Goal: Transaction & Acquisition: Purchase product/service

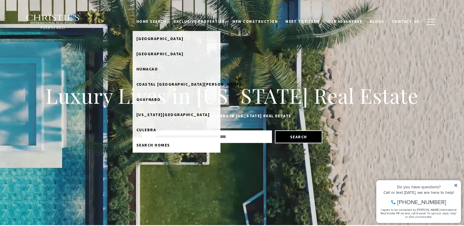
click at [162, 145] on span "Search Homes" at bounding box center [153, 144] width 34 height 5
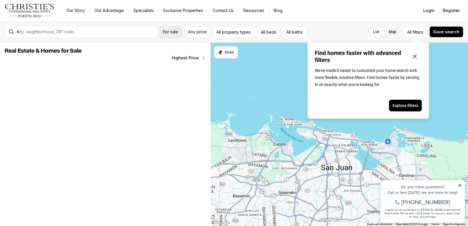
click at [168, 33] on span "For sale" at bounding box center [170, 32] width 15 height 5
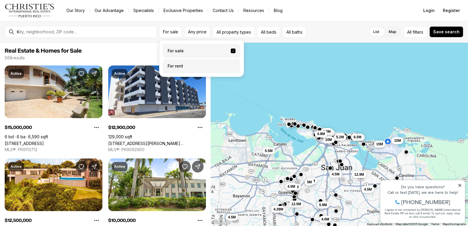
click at [176, 65] on label "For rent" at bounding box center [201, 66] width 77 height 14
click at [231, 64] on button "For rent" at bounding box center [233, 64] width 5 height 0
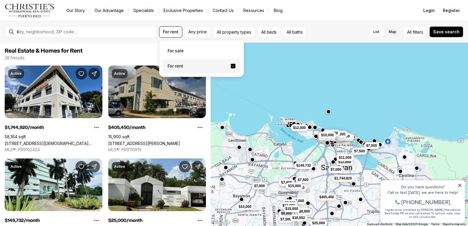
click at [459, 184] on icon at bounding box center [460, 185] width 4 height 4
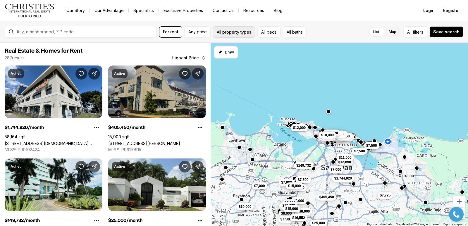
click at [237, 31] on button "All property types" at bounding box center [234, 31] width 42 height 11
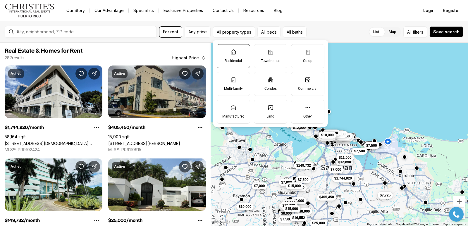
click at [235, 55] on label "Residential" at bounding box center [233, 56] width 33 height 24
click at [223, 50] on button "Residential" at bounding box center [220, 47] width 6 height 6
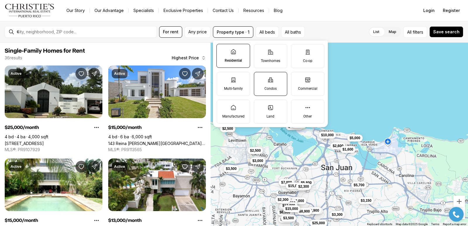
click at [272, 82] on icon at bounding box center [271, 80] width 6 height 6
click at [260, 78] on button "Condos" at bounding box center [257, 75] width 6 height 6
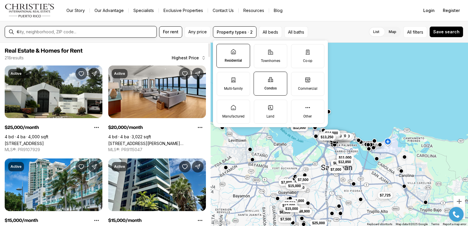
click at [81, 32] on input "text" at bounding box center [86, 31] width 138 height 5
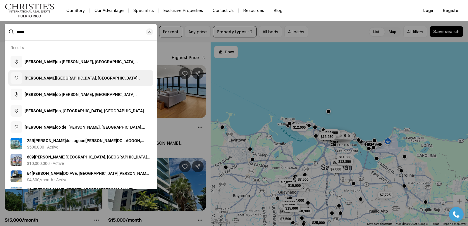
type input "*****"
click at [75, 80] on span "Conda do Beach, San Juan, Puerto Rico" at bounding box center [83, 81] width 116 height 11
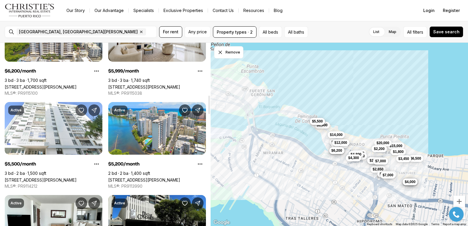
scroll to position [513, 0]
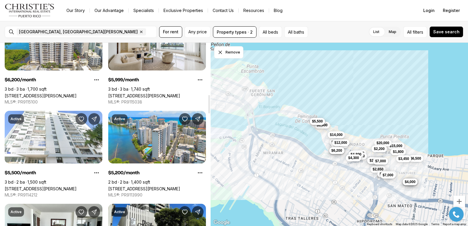
drag, startPoint x: 209, startPoint y: 55, endPoint x: 226, endPoint y: 107, distance: 54.4
click at [210, 107] on div at bounding box center [209, 104] width 2 height 18
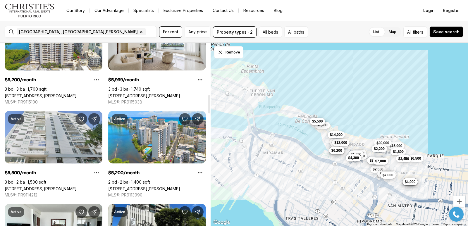
click at [53, 186] on link "[STREET_ADDRESS][PERSON_NAME]" at bounding box center [41, 188] width 72 height 5
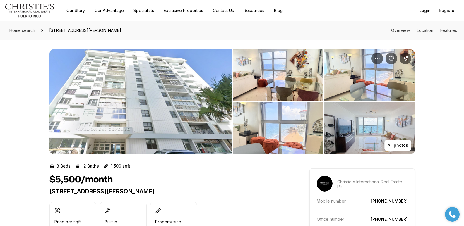
click at [354, 74] on img "View image gallery" at bounding box center [369, 75] width 90 height 52
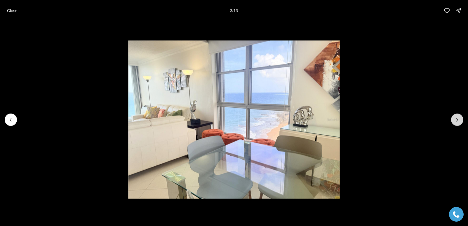
click at [461, 120] on button "Next slide" at bounding box center [457, 120] width 12 height 12
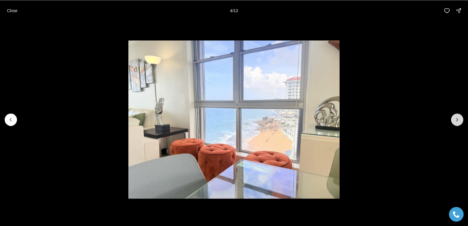
click at [461, 120] on button "Next slide" at bounding box center [457, 120] width 12 height 12
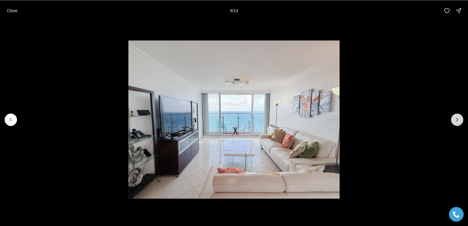
click at [462, 117] on button "Next slide" at bounding box center [457, 120] width 12 height 12
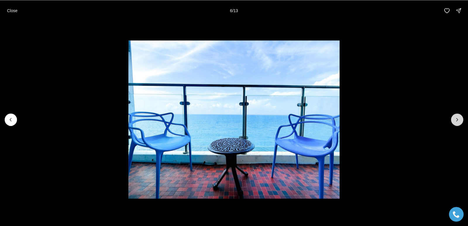
click at [463, 117] on button "Next slide" at bounding box center [457, 120] width 12 height 12
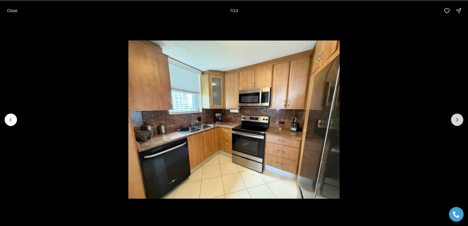
click at [463, 116] on button "Next slide" at bounding box center [457, 120] width 12 height 12
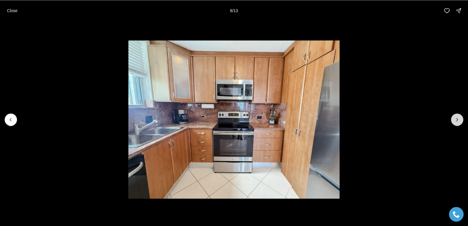
click at [463, 116] on button "Next slide" at bounding box center [457, 120] width 12 height 12
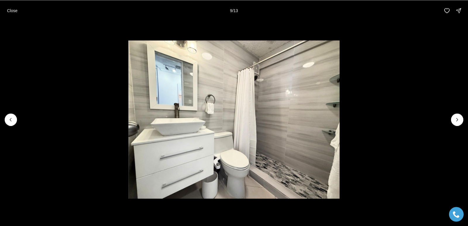
click at [463, 116] on li "9 of 13" at bounding box center [234, 119] width 468 height 197
click at [463, 115] on li "9 of 13" at bounding box center [234, 119] width 468 height 197
click at [461, 117] on button "Next slide" at bounding box center [457, 120] width 12 height 12
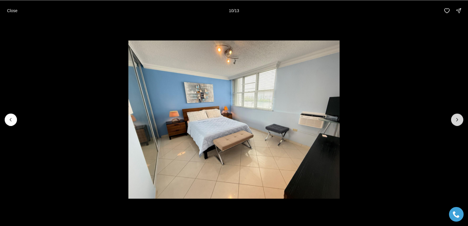
click at [461, 116] on button "Next slide" at bounding box center [457, 120] width 12 height 12
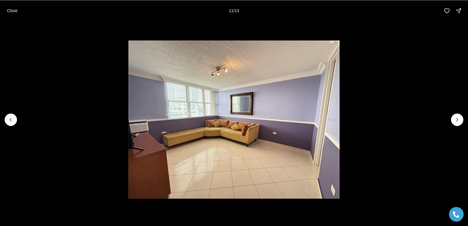
click at [461, 115] on li "11 of 13" at bounding box center [234, 119] width 468 height 197
click at [9, 7] on button "Close" at bounding box center [13, 11] width 18 height 12
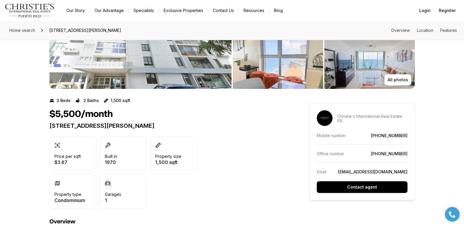
scroll to position [198, 0]
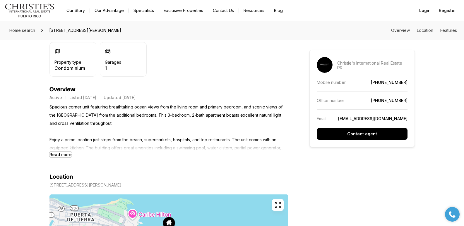
click at [63, 155] on b "Read more" at bounding box center [60, 154] width 22 height 5
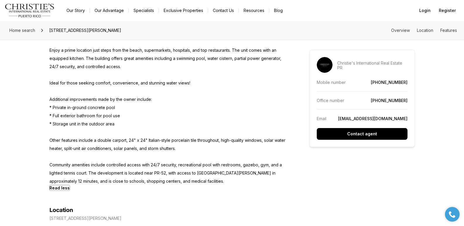
scroll to position [0, 0]
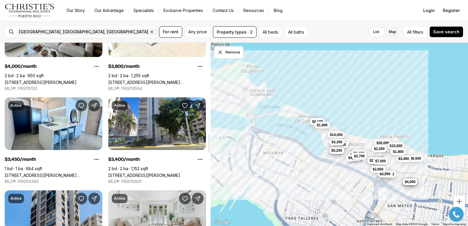
scroll to position [901, 0]
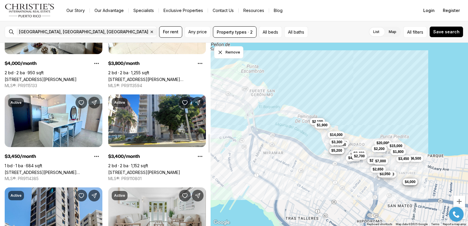
drag, startPoint x: 209, startPoint y: 55, endPoint x: 213, endPoint y: 146, distance: 91.1
click at [210, 146] on div at bounding box center [209, 143] width 2 height 18
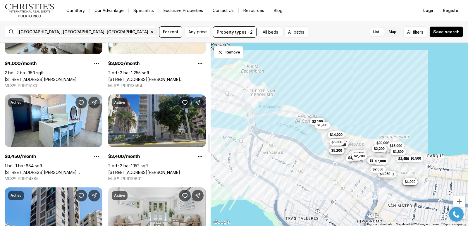
click at [154, 170] on link "59 CONDADO AVE COR, SAN JUAN PR, 00907" at bounding box center [144, 172] width 72 height 5
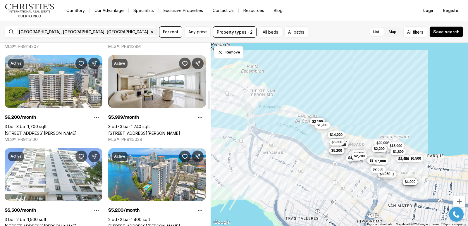
scroll to position [458, 0]
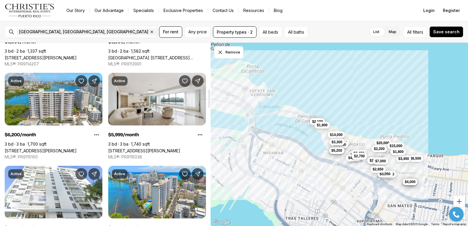
drag, startPoint x: 209, startPoint y: 145, endPoint x: 235, endPoint y: 100, distance: 51.9
click at [210, 100] on div at bounding box center [209, 99] width 2 height 18
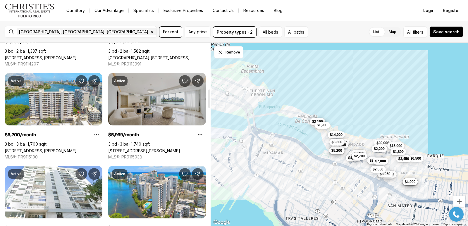
click at [156, 148] on link "20 DELCASSE ST #401, SAN JUAN PR, 00907" at bounding box center [144, 150] width 72 height 5
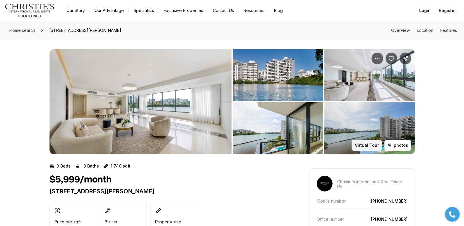
click at [367, 145] on p "Virtual Tour" at bounding box center [367, 145] width 24 height 5
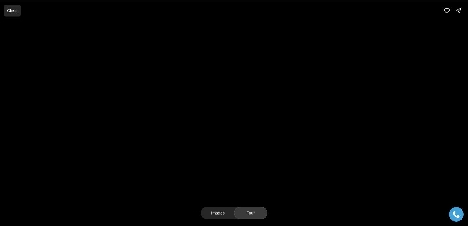
click at [12, 11] on p "Close" at bounding box center [12, 10] width 11 height 5
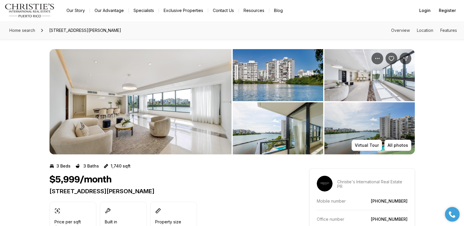
click at [392, 126] on img "View image gallery" at bounding box center [369, 128] width 90 height 52
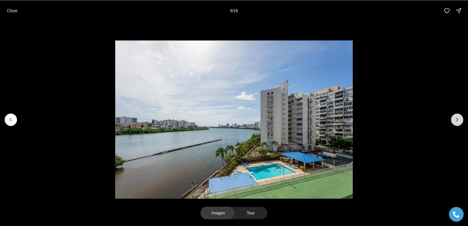
click at [456, 116] on button "Next slide" at bounding box center [457, 120] width 12 height 12
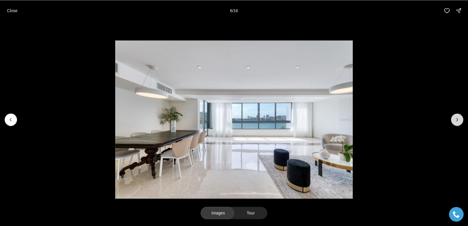
click at [456, 116] on button "Next slide" at bounding box center [457, 120] width 12 height 12
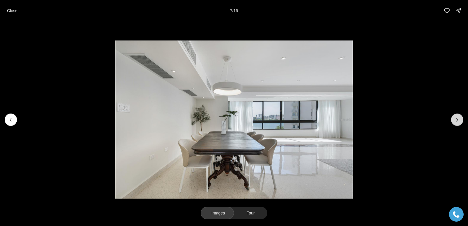
click at [456, 116] on button "Next slide" at bounding box center [457, 120] width 12 height 12
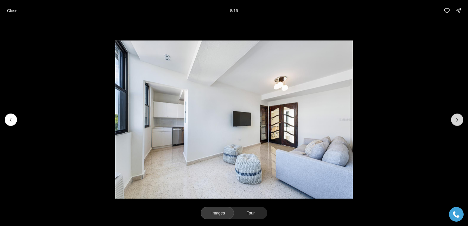
click at [456, 116] on button "Next slide" at bounding box center [457, 120] width 12 height 12
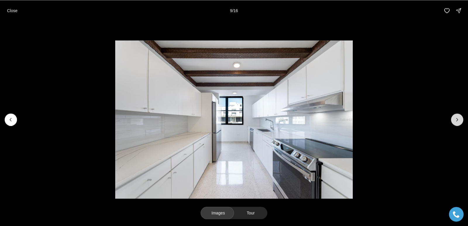
click at [456, 116] on button "Next slide" at bounding box center [457, 120] width 12 height 12
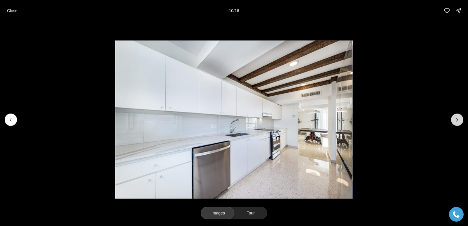
click at [456, 116] on button "Next slide" at bounding box center [457, 120] width 12 height 12
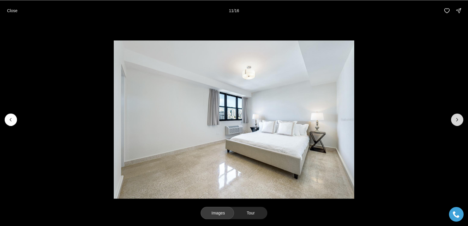
click at [456, 116] on button "Next slide" at bounding box center [457, 120] width 12 height 12
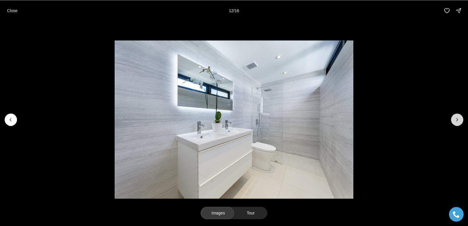
click at [456, 116] on button "Next slide" at bounding box center [457, 120] width 12 height 12
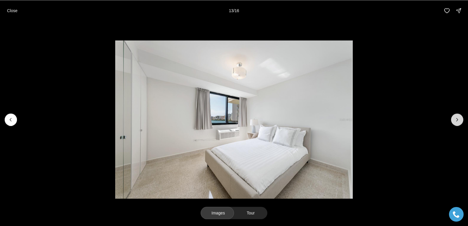
click at [456, 116] on button "Next slide" at bounding box center [457, 120] width 12 height 12
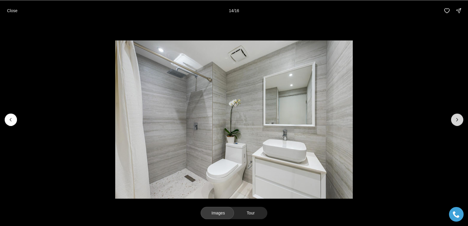
click at [456, 116] on button "Next slide" at bounding box center [457, 120] width 12 height 12
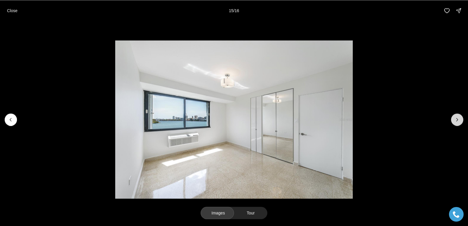
click at [456, 116] on button "Next slide" at bounding box center [457, 120] width 12 height 12
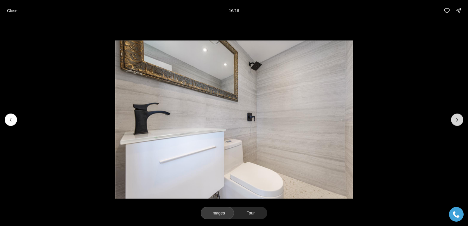
click at [456, 116] on div at bounding box center [457, 120] width 12 height 12
click at [12, 13] on p "Close" at bounding box center [12, 10] width 11 height 5
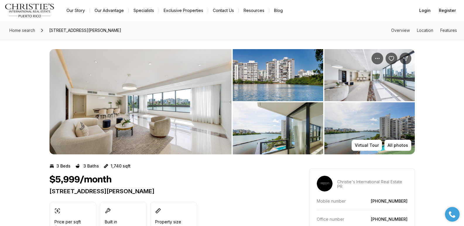
scroll to position [198, 0]
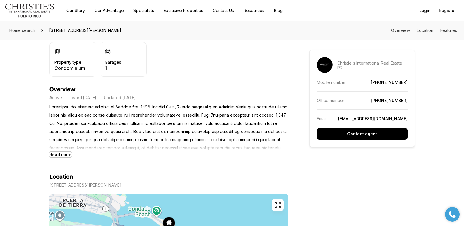
click at [64, 155] on b "Read more" at bounding box center [60, 154] width 22 height 5
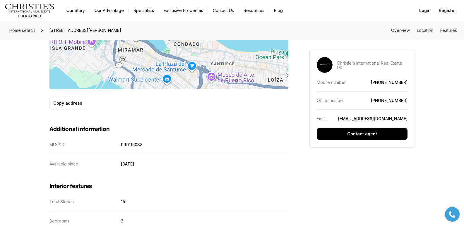
scroll to position [0, 0]
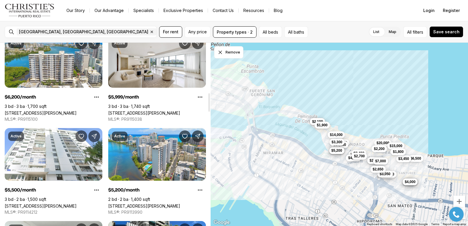
scroll to position [493, 0]
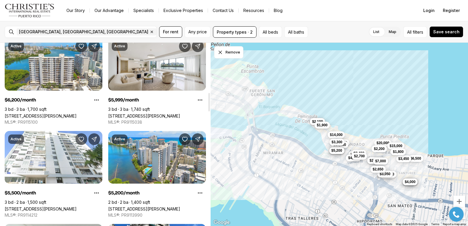
drag, startPoint x: 209, startPoint y: 55, endPoint x: 208, endPoint y: 104, distance: 49.7
click at [208, 104] on div at bounding box center [209, 102] width 2 height 18
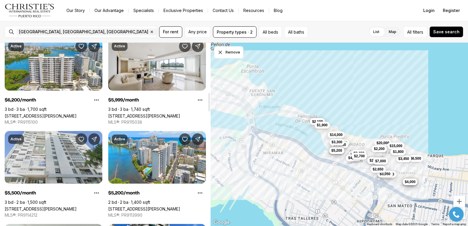
click at [49, 207] on link "[STREET_ADDRESS][PERSON_NAME]" at bounding box center [41, 209] width 72 height 5
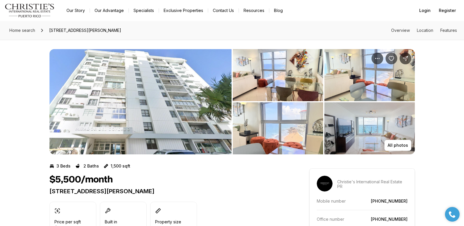
scroll to position [198, 0]
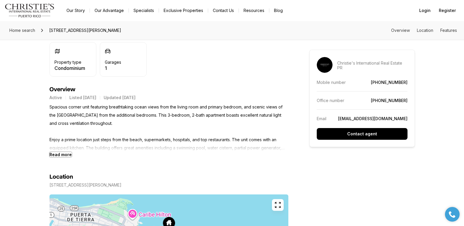
click at [60, 154] on b "Read more" at bounding box center [60, 154] width 22 height 5
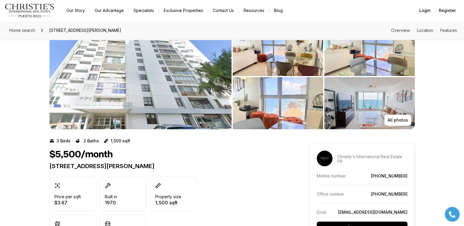
scroll to position [0, 0]
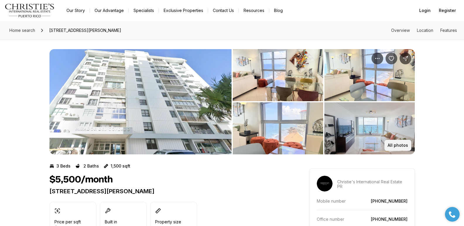
click at [401, 146] on p "All photos" at bounding box center [397, 145] width 20 height 5
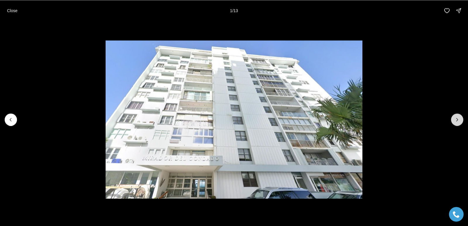
click at [458, 123] on button "Next slide" at bounding box center [457, 120] width 12 height 12
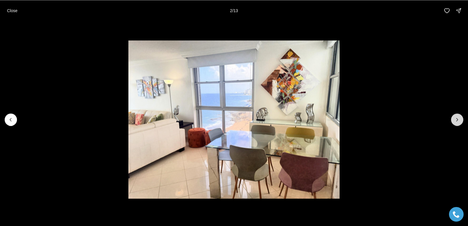
click at [458, 121] on icon "Next slide" at bounding box center [457, 120] width 6 height 6
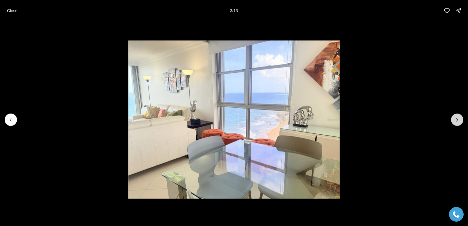
click at [458, 120] on icon "Next slide" at bounding box center [457, 120] width 6 height 6
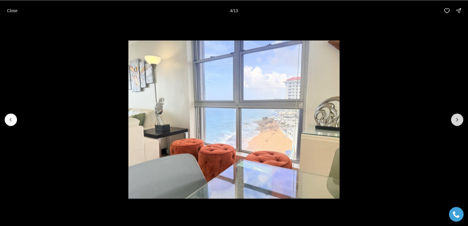
click at [458, 119] on icon "Next slide" at bounding box center [457, 120] width 6 height 6
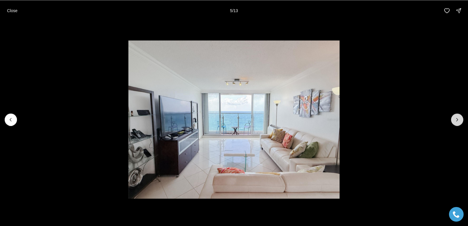
click at [458, 119] on icon "Next slide" at bounding box center [457, 120] width 6 height 6
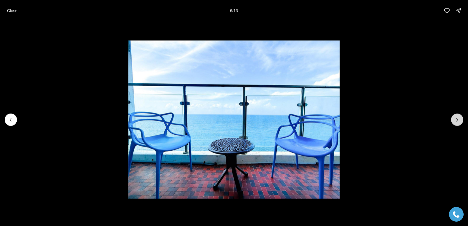
click at [458, 119] on icon "Next slide" at bounding box center [457, 120] width 6 height 6
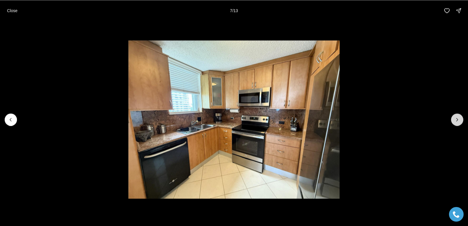
click at [458, 119] on icon "Next slide" at bounding box center [457, 120] width 6 height 6
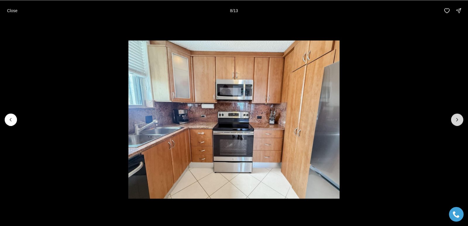
click at [458, 119] on icon "Next slide" at bounding box center [457, 120] width 6 height 6
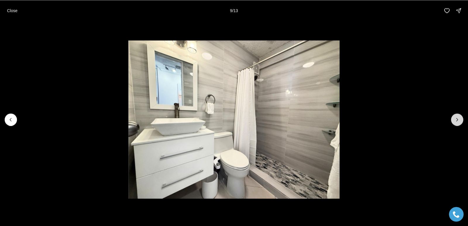
click at [458, 118] on icon "Next slide" at bounding box center [457, 120] width 6 height 6
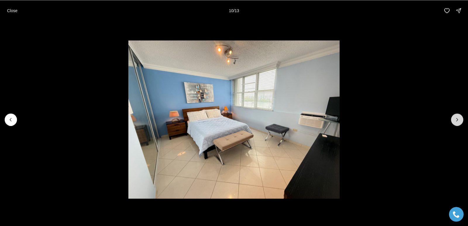
click at [458, 118] on icon "Next slide" at bounding box center [457, 120] width 6 height 6
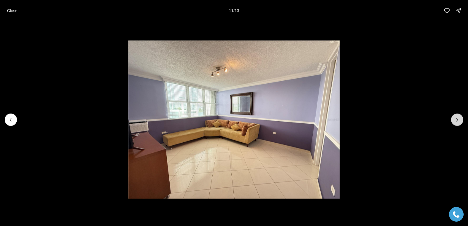
click at [458, 116] on button "Next slide" at bounding box center [457, 120] width 12 height 12
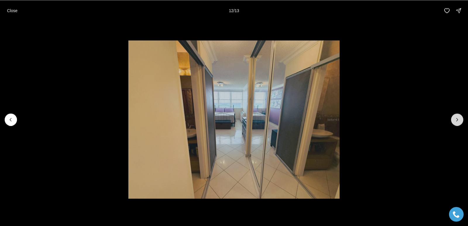
click at [458, 116] on button "Next slide" at bounding box center [457, 120] width 12 height 12
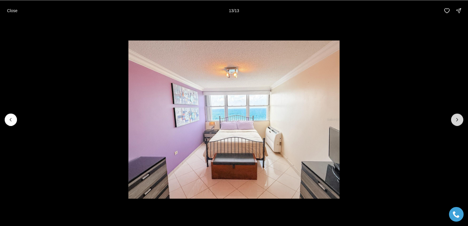
click at [458, 116] on div at bounding box center [457, 120] width 12 height 12
click at [457, 119] on div at bounding box center [457, 120] width 12 height 12
click at [11, 10] on p "Close" at bounding box center [12, 10] width 11 height 5
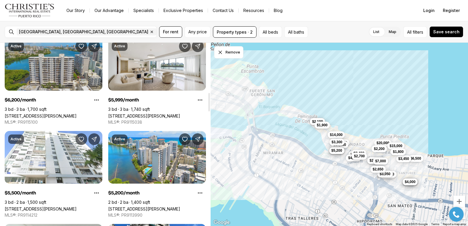
click at [51, 114] on link "[STREET_ADDRESS][PERSON_NAME]" at bounding box center [41, 116] width 72 height 5
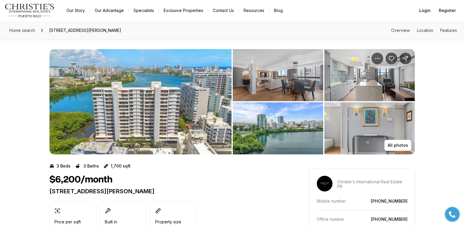
click at [287, 81] on img "View image gallery" at bounding box center [278, 75] width 90 height 52
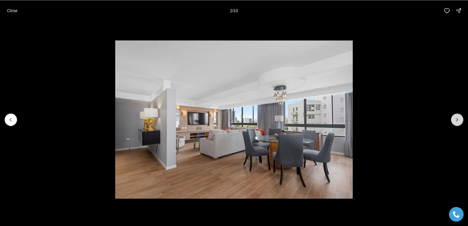
click at [459, 121] on icon "Next slide" at bounding box center [457, 120] width 6 height 6
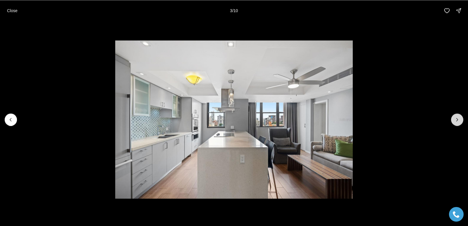
click at [459, 121] on icon "Next slide" at bounding box center [457, 120] width 6 height 6
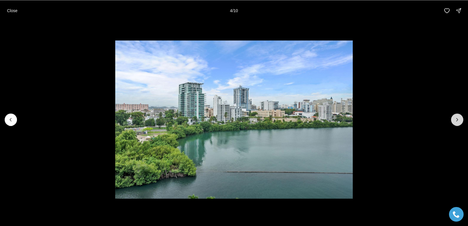
click at [459, 121] on icon "Next slide" at bounding box center [457, 120] width 6 height 6
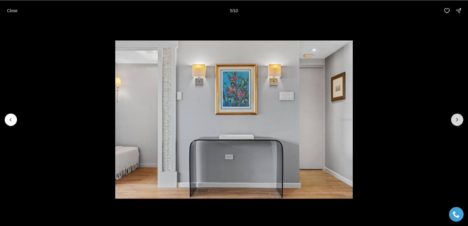
click at [459, 121] on icon "Next slide" at bounding box center [457, 120] width 6 height 6
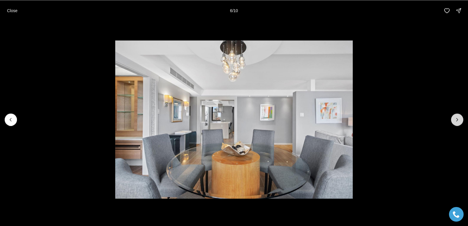
click at [458, 121] on icon "Next slide" at bounding box center [457, 120] width 6 height 6
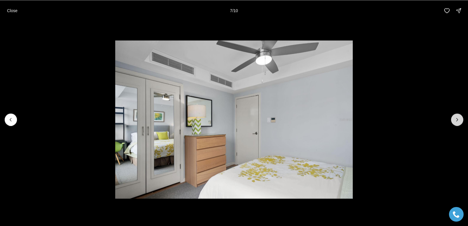
click at [458, 121] on icon "Next slide" at bounding box center [457, 120] width 6 height 6
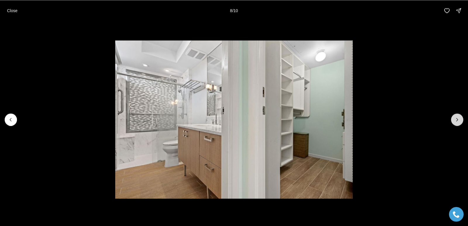
click at [458, 121] on icon "Next slide" at bounding box center [457, 120] width 6 height 6
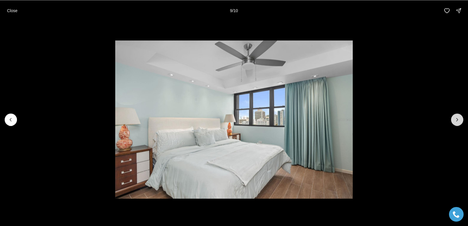
click at [458, 121] on icon "Next slide" at bounding box center [457, 120] width 6 height 6
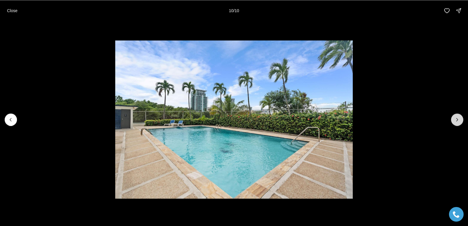
click at [458, 121] on div at bounding box center [457, 120] width 12 height 12
click at [458, 123] on div at bounding box center [457, 120] width 12 height 12
click at [10, 11] on p "Close" at bounding box center [12, 10] width 11 height 5
